Goal: Task Accomplishment & Management: Complete application form

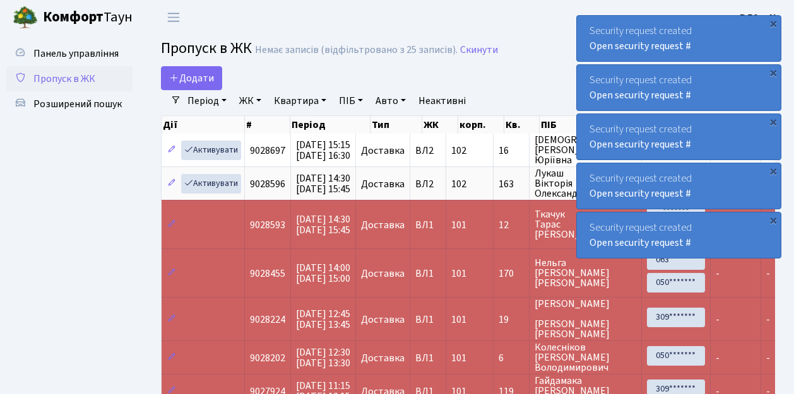
select select "25"
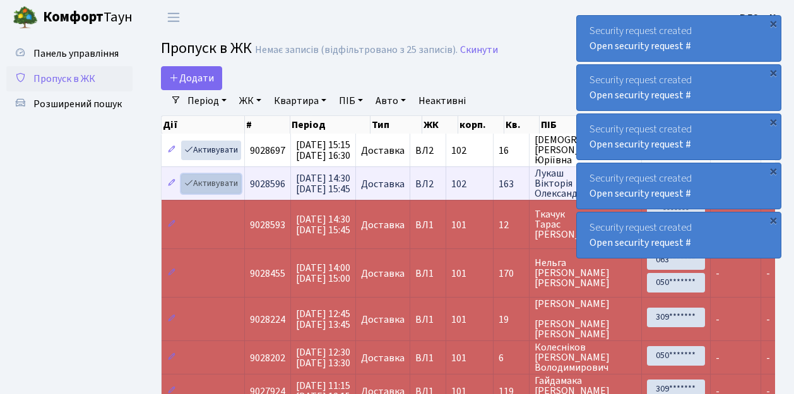
click at [209, 182] on link "Активувати" at bounding box center [211, 184] width 60 height 20
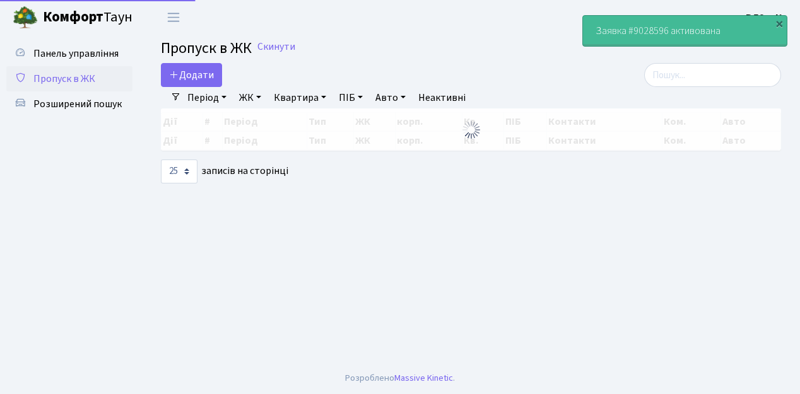
select select "25"
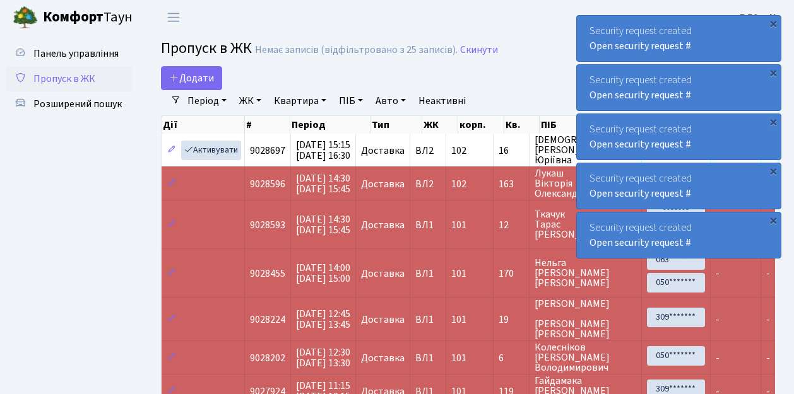
click at [62, 78] on span "Пропуск в ЖК" at bounding box center [64, 79] width 62 height 14
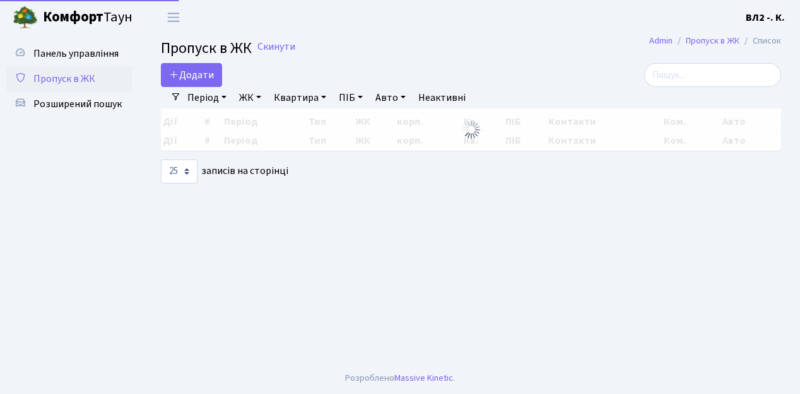
select select "25"
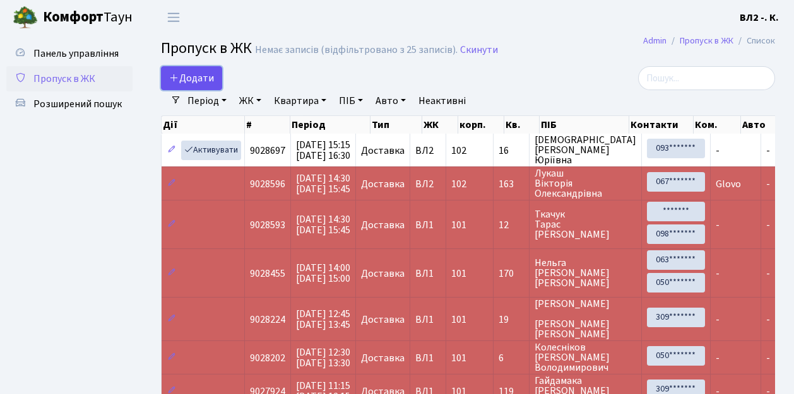
click at [204, 80] on span "Додати" at bounding box center [191, 78] width 45 height 14
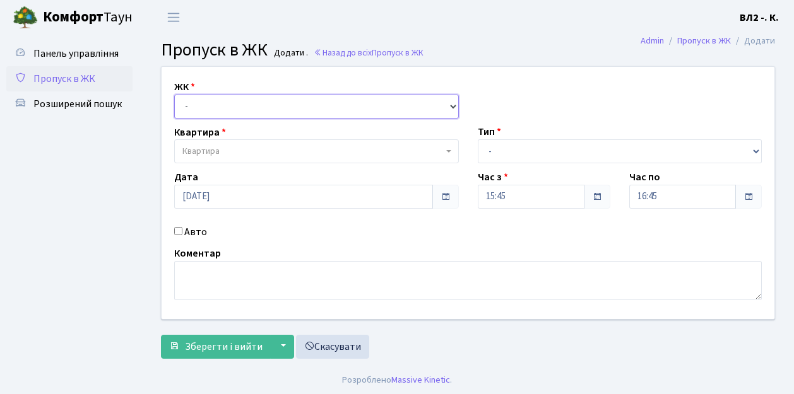
click at [208, 106] on select "- ВЛ1, Ужгородський пров., 4/1 ВЛ2, Голосіївський просп., 76 ВЛ3, пр.Голосіївсь…" at bounding box center [316, 107] width 284 height 24
select select "317"
click at [174, 95] on select "- ВЛ1, Ужгородський пров., 4/1 ВЛ2, Голосіївський просп., 76 ВЛ3, пр.Голосіївсь…" at bounding box center [316, 107] width 284 height 24
select select
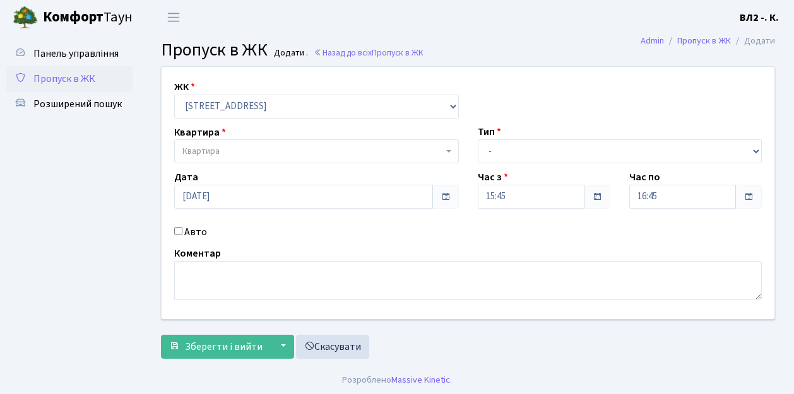
click at [222, 153] on span "Квартира" at bounding box center [312, 151] width 261 height 13
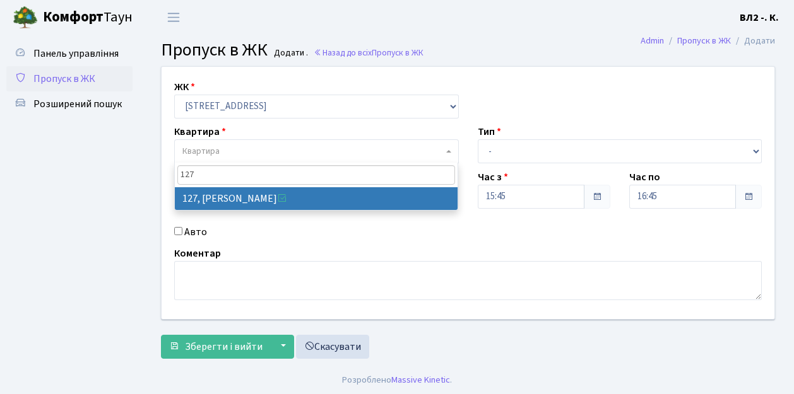
type input "127"
select select "38317"
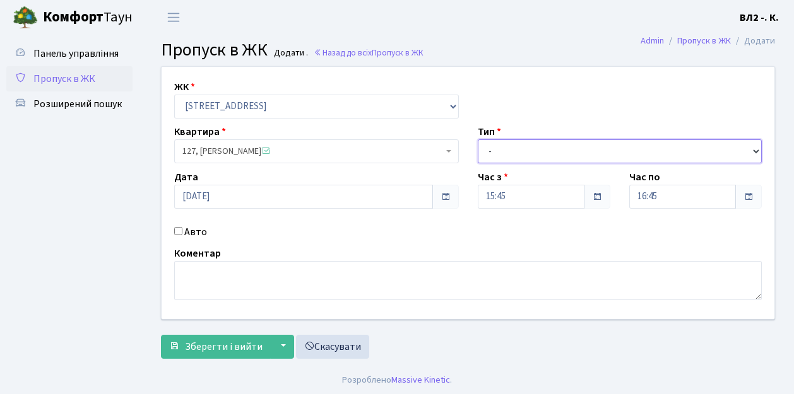
click at [541, 145] on select "- Доставка Таксі Гості Сервіс" at bounding box center [619, 151] width 284 height 24
select select "1"
click at [477, 139] on select "- Доставка Таксі Гості Сервіс" at bounding box center [619, 151] width 284 height 24
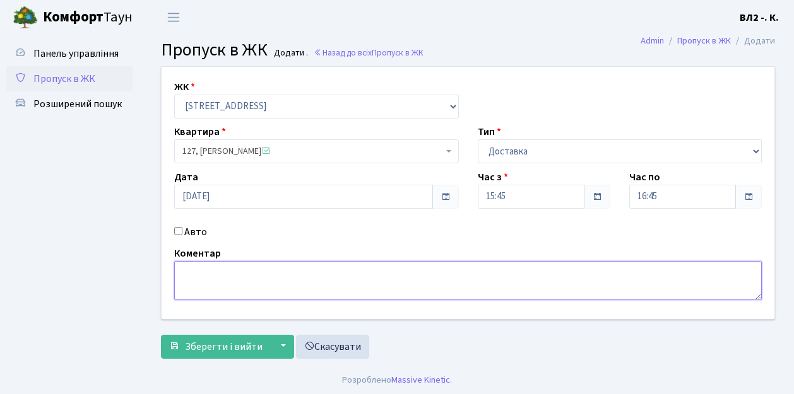
click at [208, 275] on textarea at bounding box center [467, 280] width 587 height 39
type textarea "Glovo"
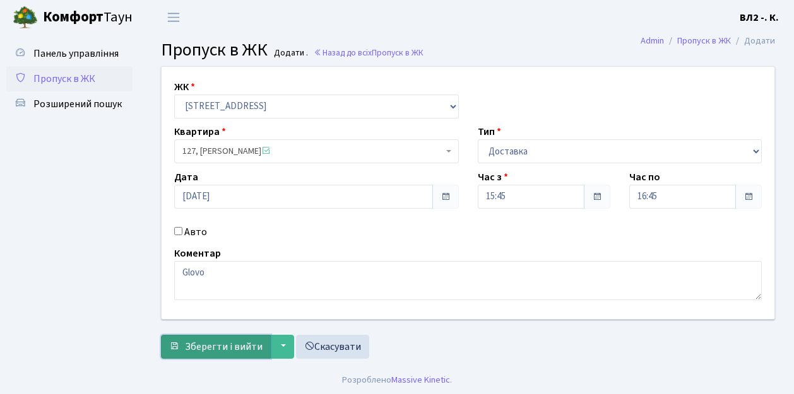
click at [213, 349] on span "Зберегти і вийти" at bounding box center [224, 347] width 78 height 14
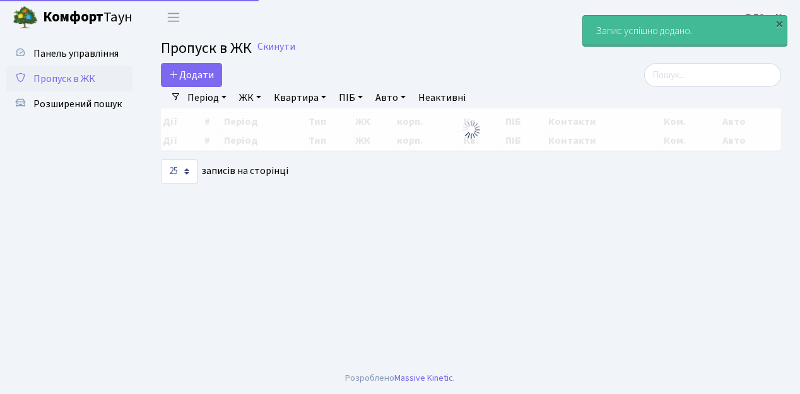
select select "25"
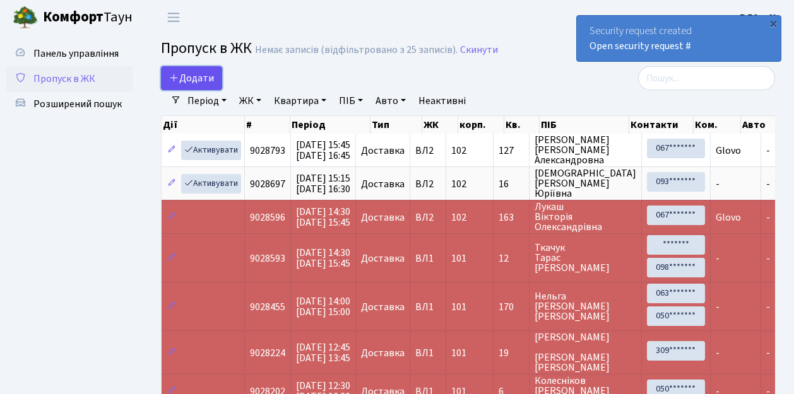
click at [193, 77] on span "Додати" at bounding box center [191, 78] width 45 height 14
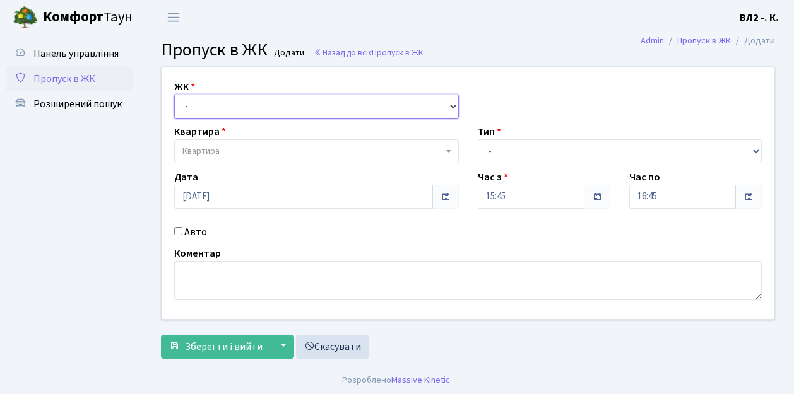
click at [210, 105] on select "- ВЛ1, Ужгородський пров., 4/1 ВЛ2, Голосіївський просп., 76 ВЛ3, пр.Голосіївсь…" at bounding box center [316, 107] width 284 height 24
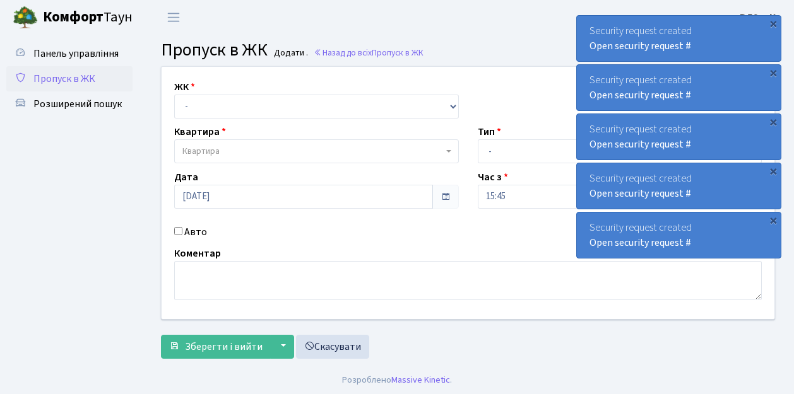
click at [76, 78] on span "Пропуск в ЖК" at bounding box center [64, 79] width 62 height 14
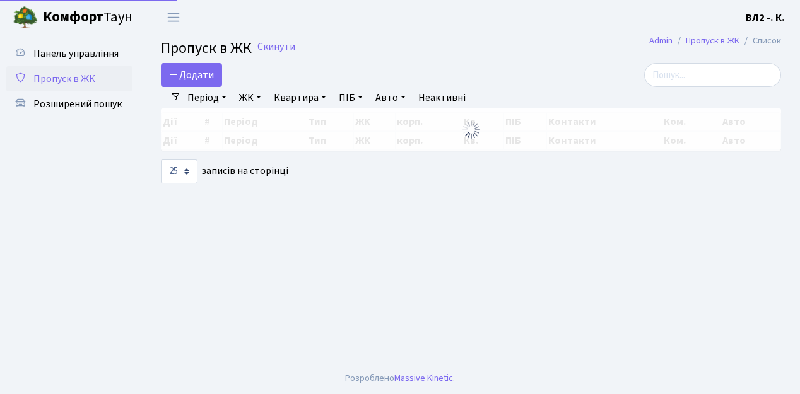
select select "25"
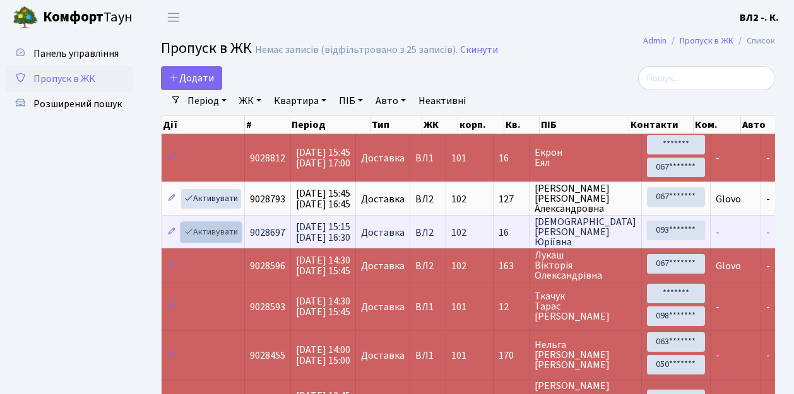
click at [219, 232] on link "Активувати" at bounding box center [211, 233] width 60 height 20
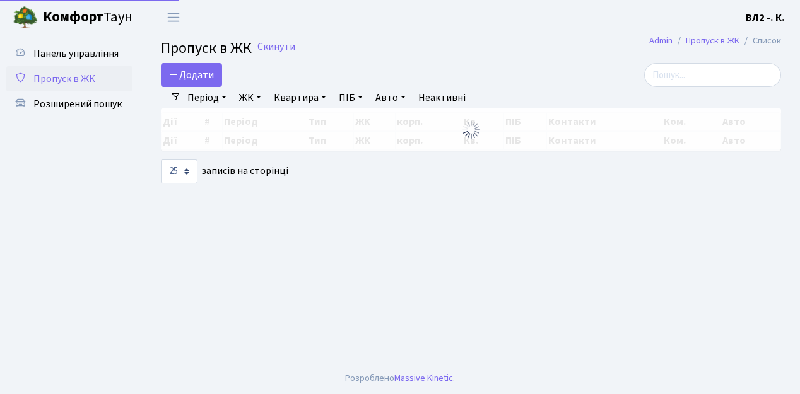
select select "25"
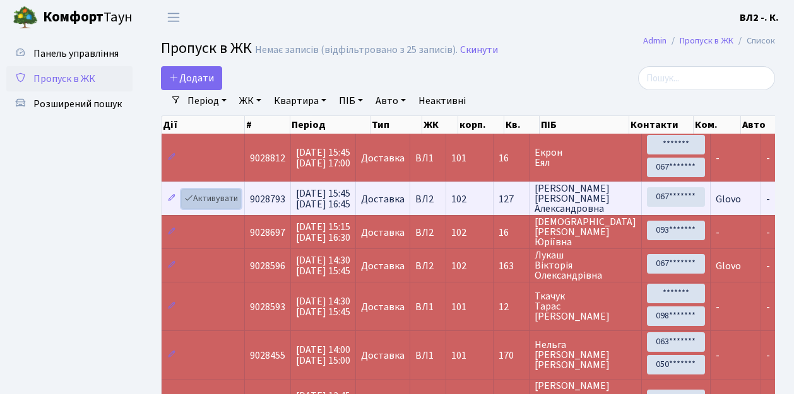
click at [216, 197] on link "Активувати" at bounding box center [211, 199] width 60 height 20
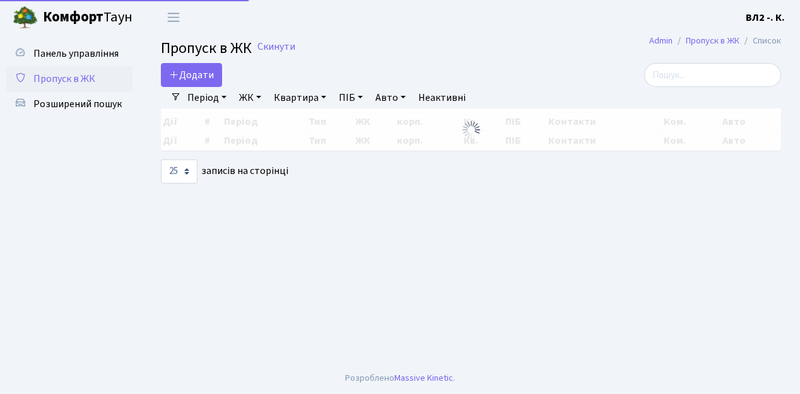
select select "25"
